Goal: Information Seeking & Learning: Check status

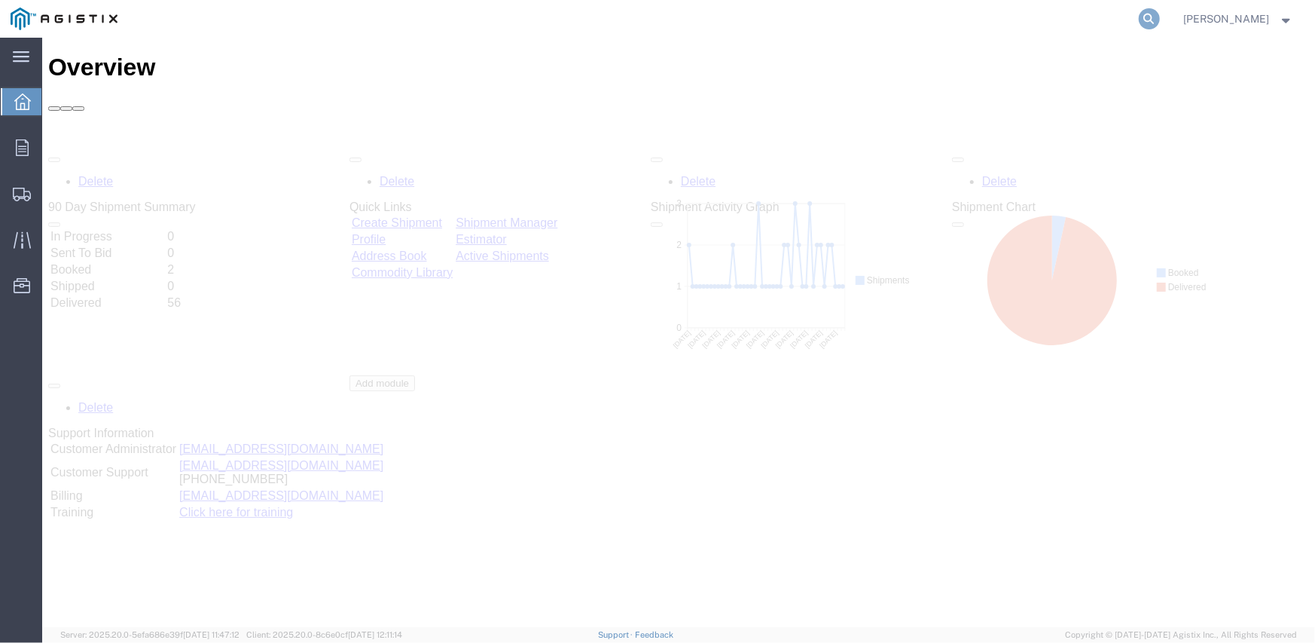
click at [1149, 22] on icon at bounding box center [1149, 18] width 21 height 21
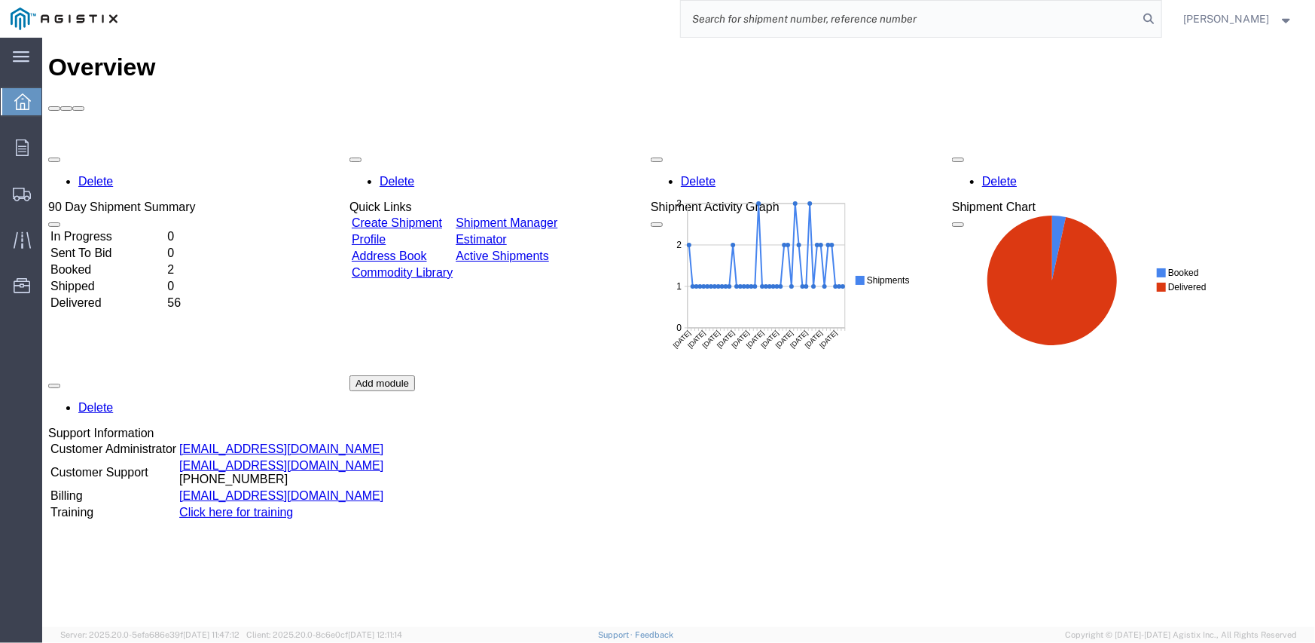
paste input "57037509"
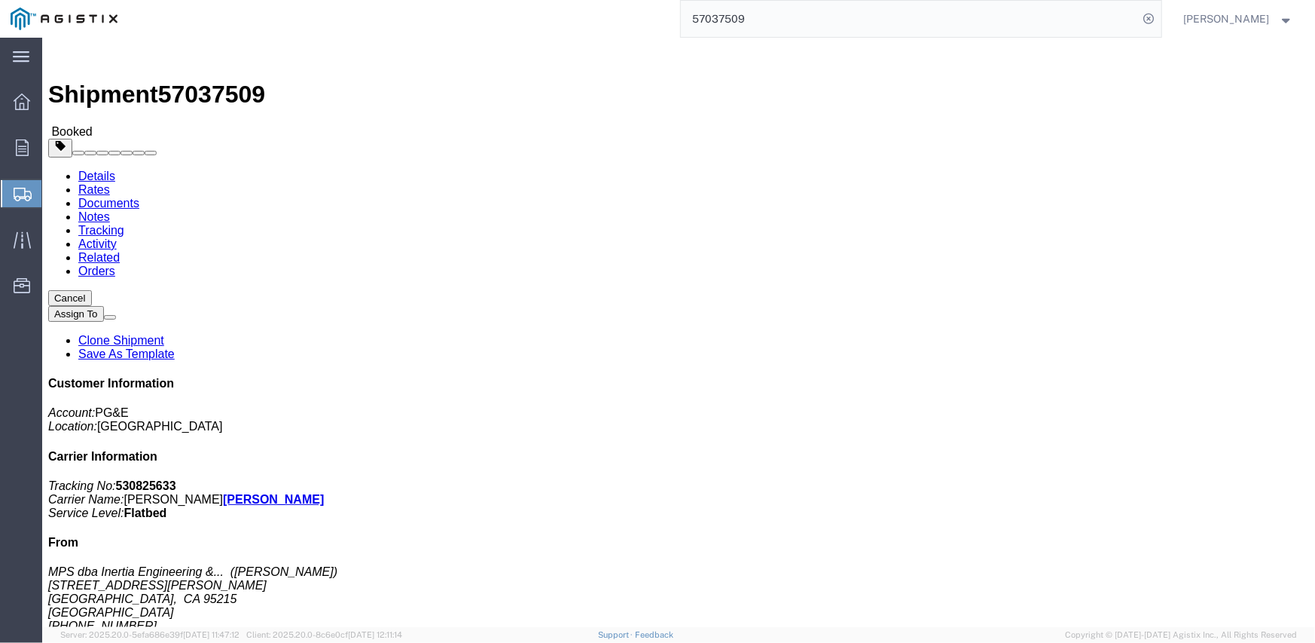
click link "Documents"
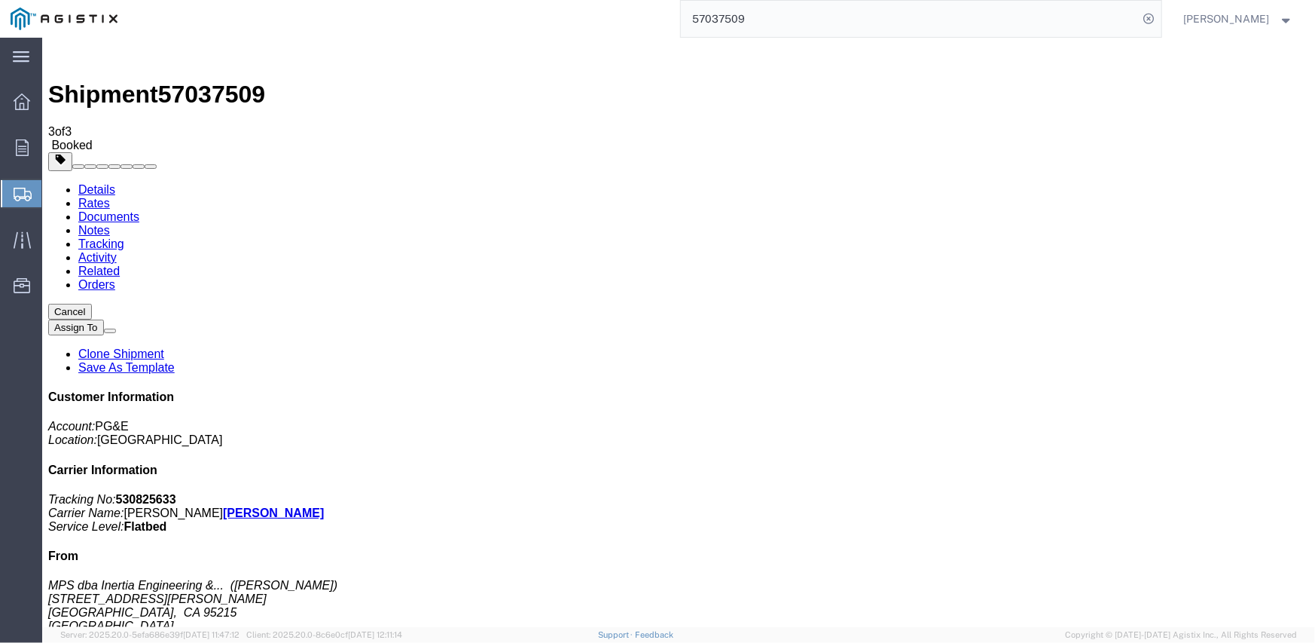
click at [109, 223] on link "Notes" at bounding box center [94, 229] width 32 height 13
click at [124, 237] on link "Tracking" at bounding box center [101, 243] width 46 height 13
click at [707, 21] on input "57037509" at bounding box center [910, 19] width 458 height 36
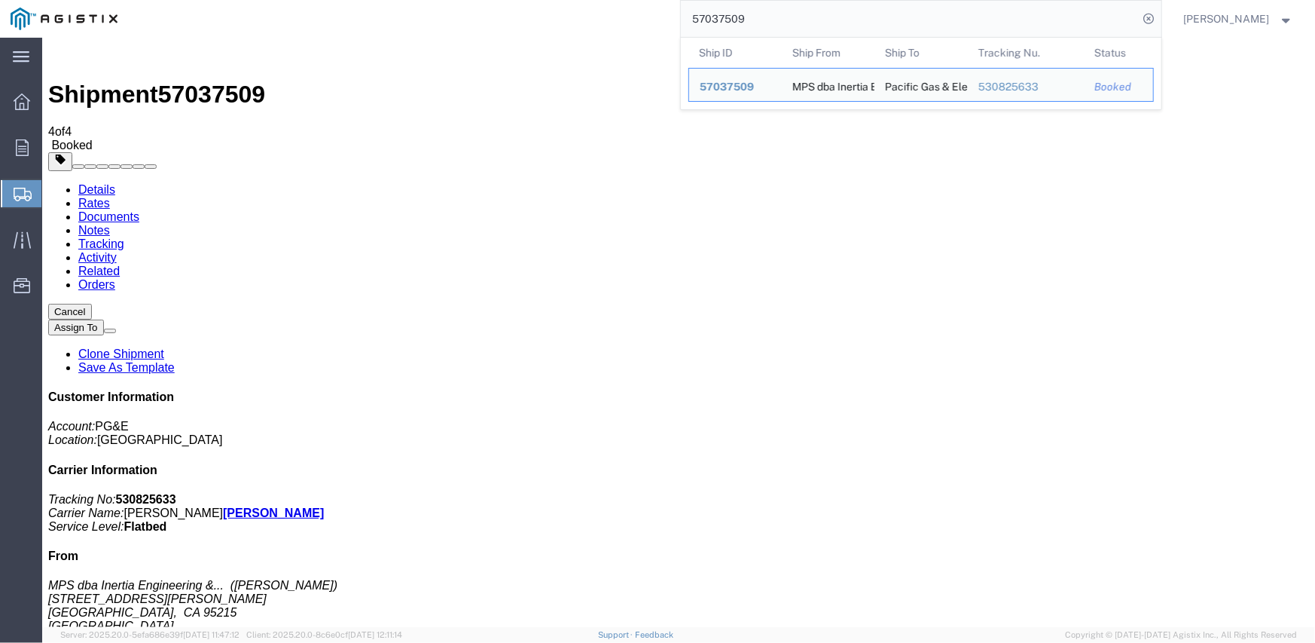
click at [707, 21] on input "57037509" at bounding box center [910, 19] width 458 height 36
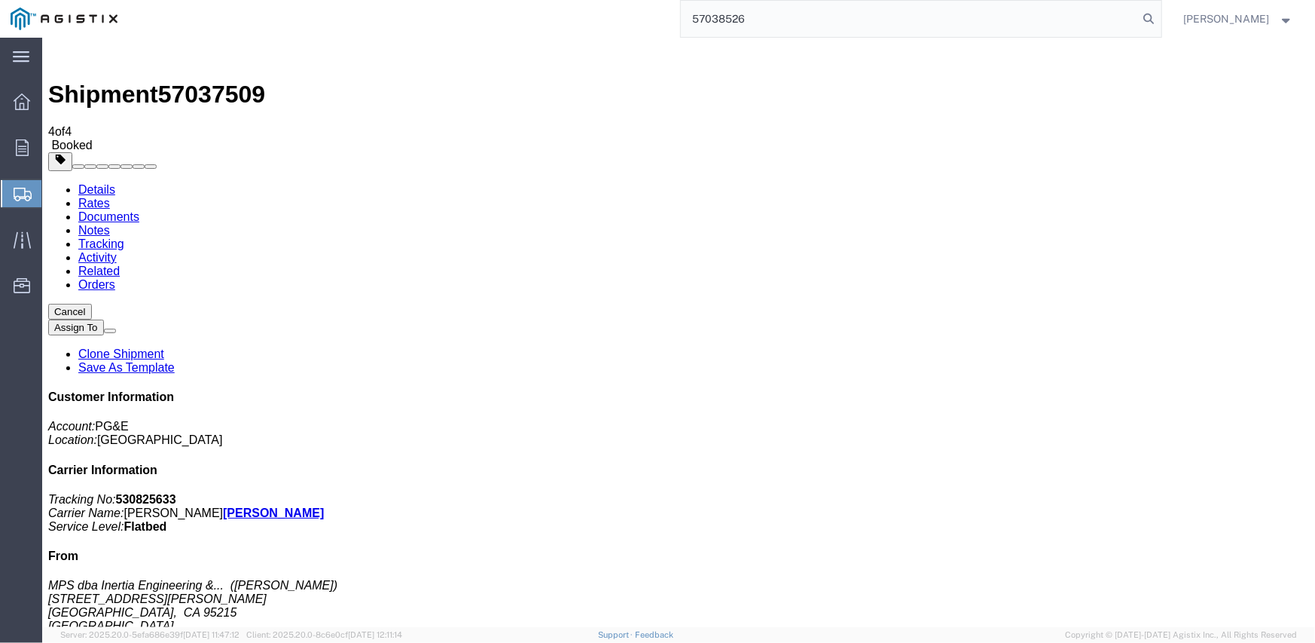
type input "57038526"
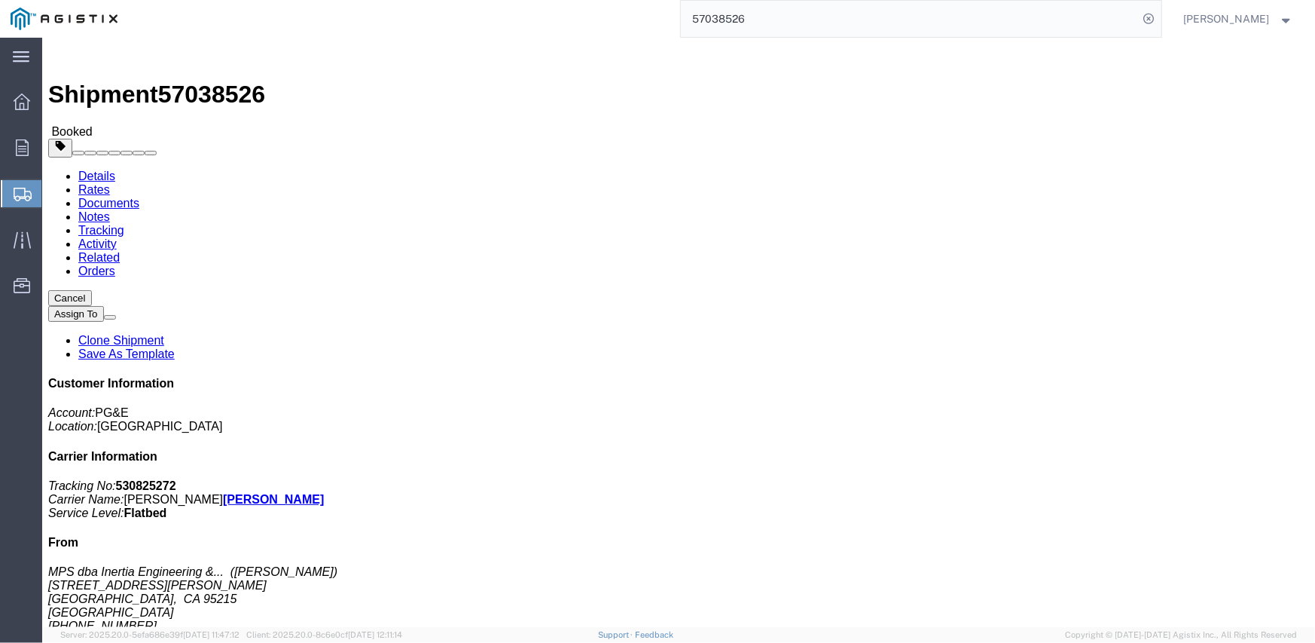
click link "Tracking"
